Goal: Navigation & Orientation: Find specific page/section

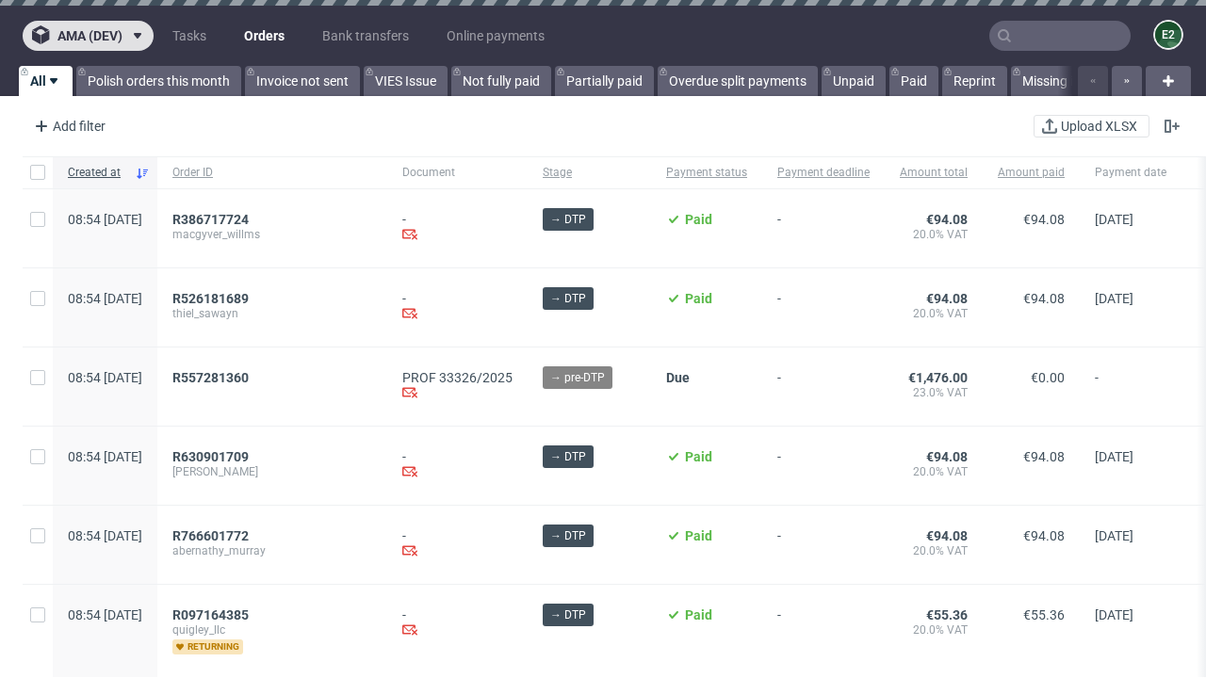
click at [88, 36] on span "ama (dev)" at bounding box center [89, 35] width 65 height 13
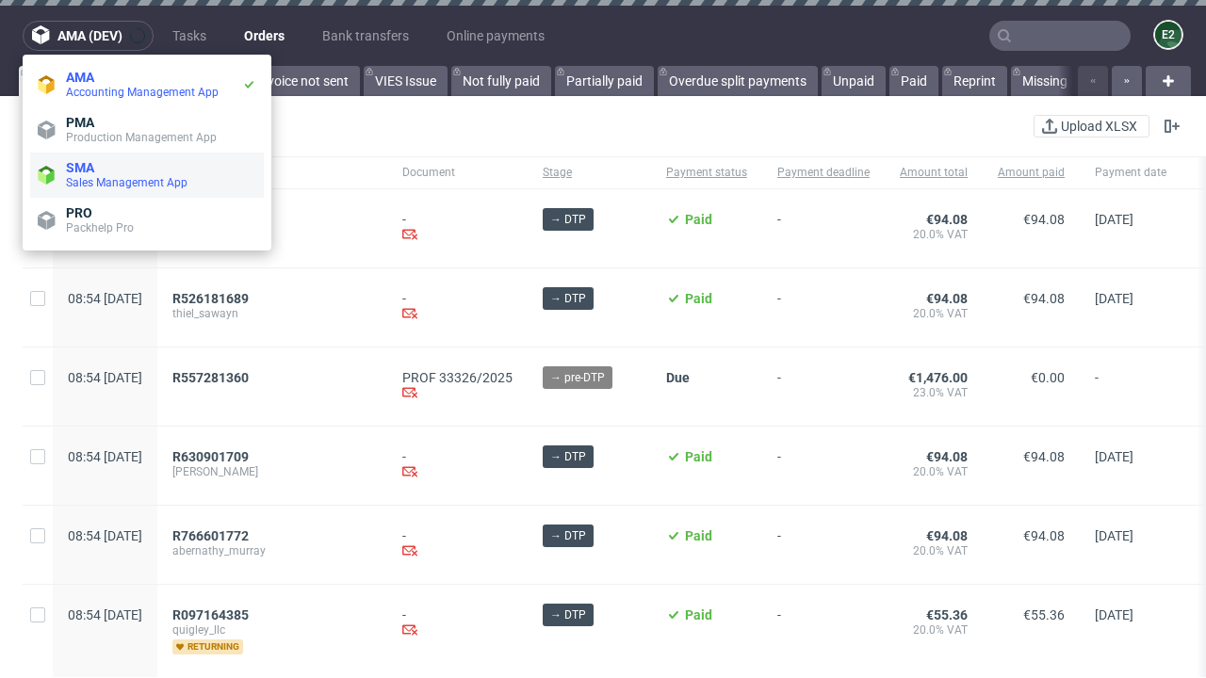
click at [147, 175] on span "Sales Management App" at bounding box center [161, 182] width 190 height 15
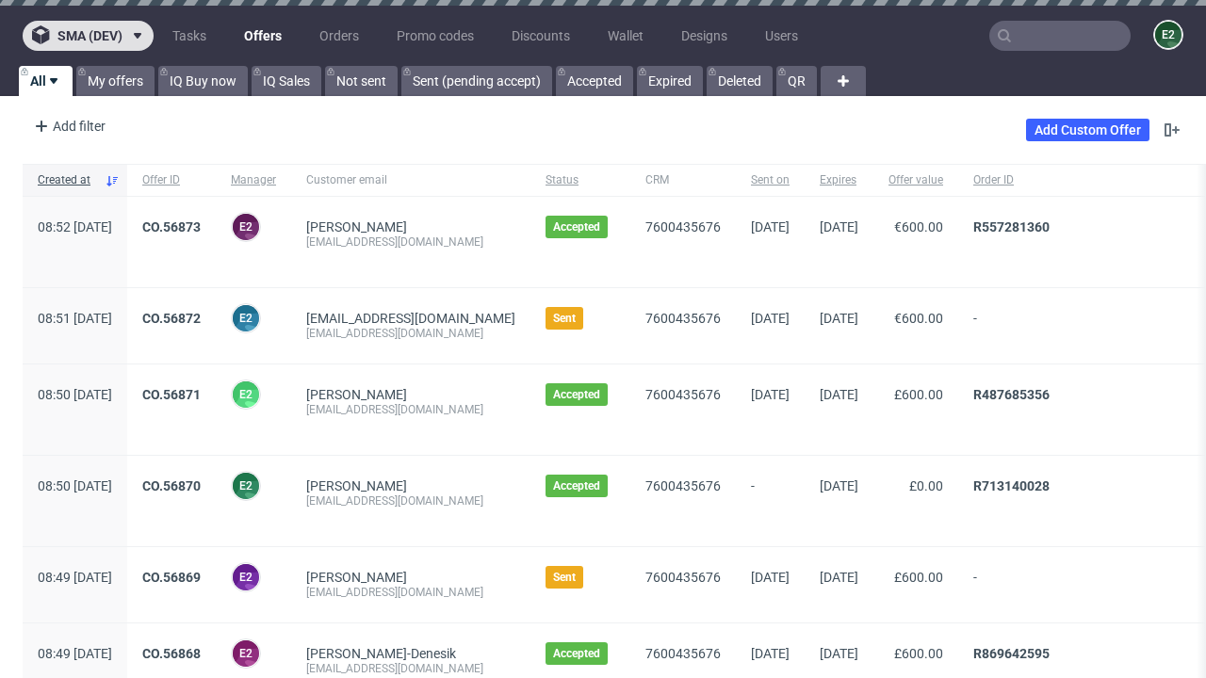
click at [88, 36] on span "sma (dev)" at bounding box center [89, 35] width 65 height 13
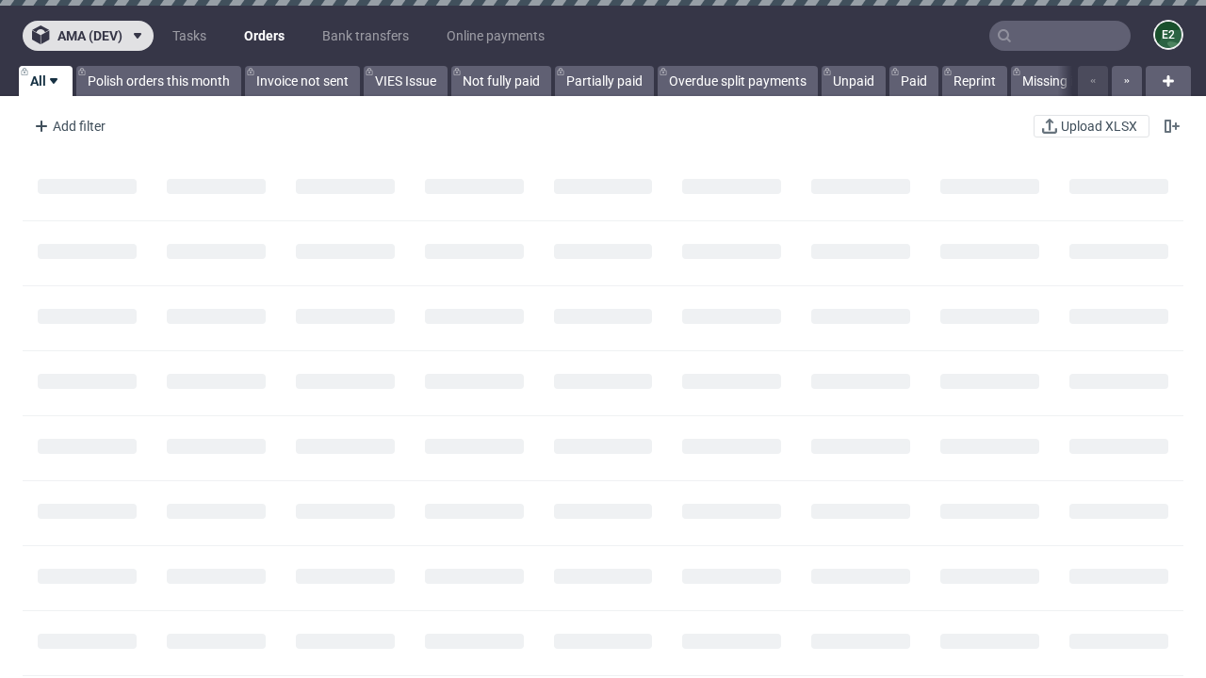
click at [88, 36] on span "ama (dev)" at bounding box center [89, 35] width 65 height 13
